Goal: Task Accomplishment & Management: Use online tool/utility

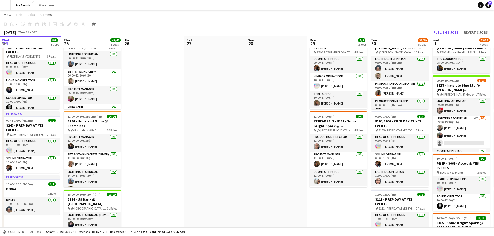
scroll to position [69, 0]
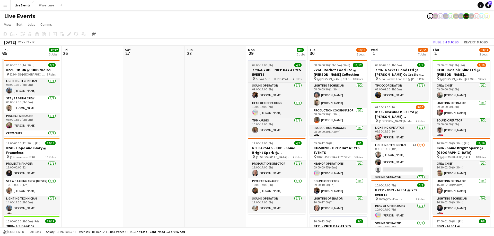
scroll to position [0, 129]
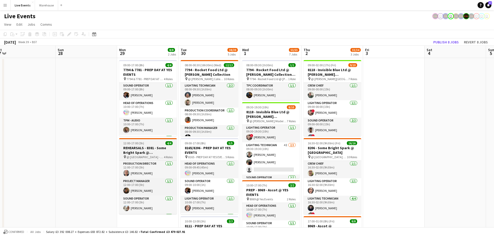
click at [159, 149] on h3 "REHEARSALS - 8381 - Some Bright Spark @ [GEOGRAPHIC_DATA]" at bounding box center [148, 150] width 58 height 9
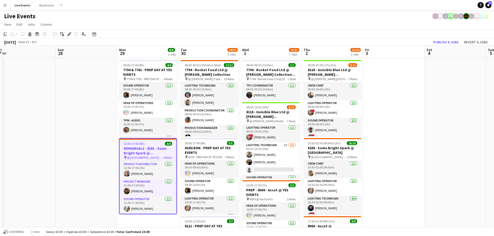
click at [145, 154] on h3 "REHEARSALS - 8381 - Some Bright Spark @ [GEOGRAPHIC_DATA]" at bounding box center [148, 150] width 57 height 9
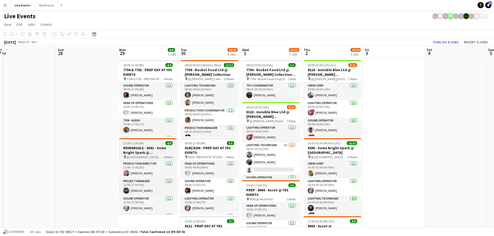
click at [145, 154] on h3 "REHEARSALS - 8381 - Some Bright Spark @ [GEOGRAPHIC_DATA]" at bounding box center [148, 150] width 58 height 9
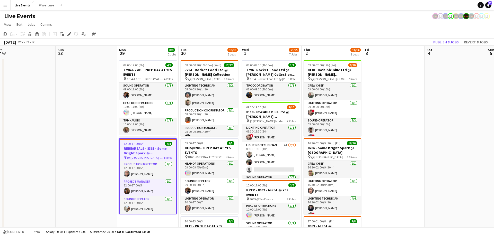
click at [71, 37] on div "Edit" at bounding box center [69, 34] width 6 height 6
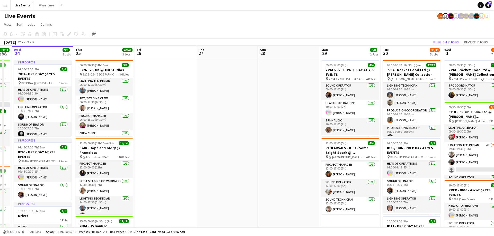
drag, startPoint x: 116, startPoint y: 52, endPoint x: 255, endPoint y: 68, distance: 140.6
